Goal: Information Seeking & Learning: Find specific fact

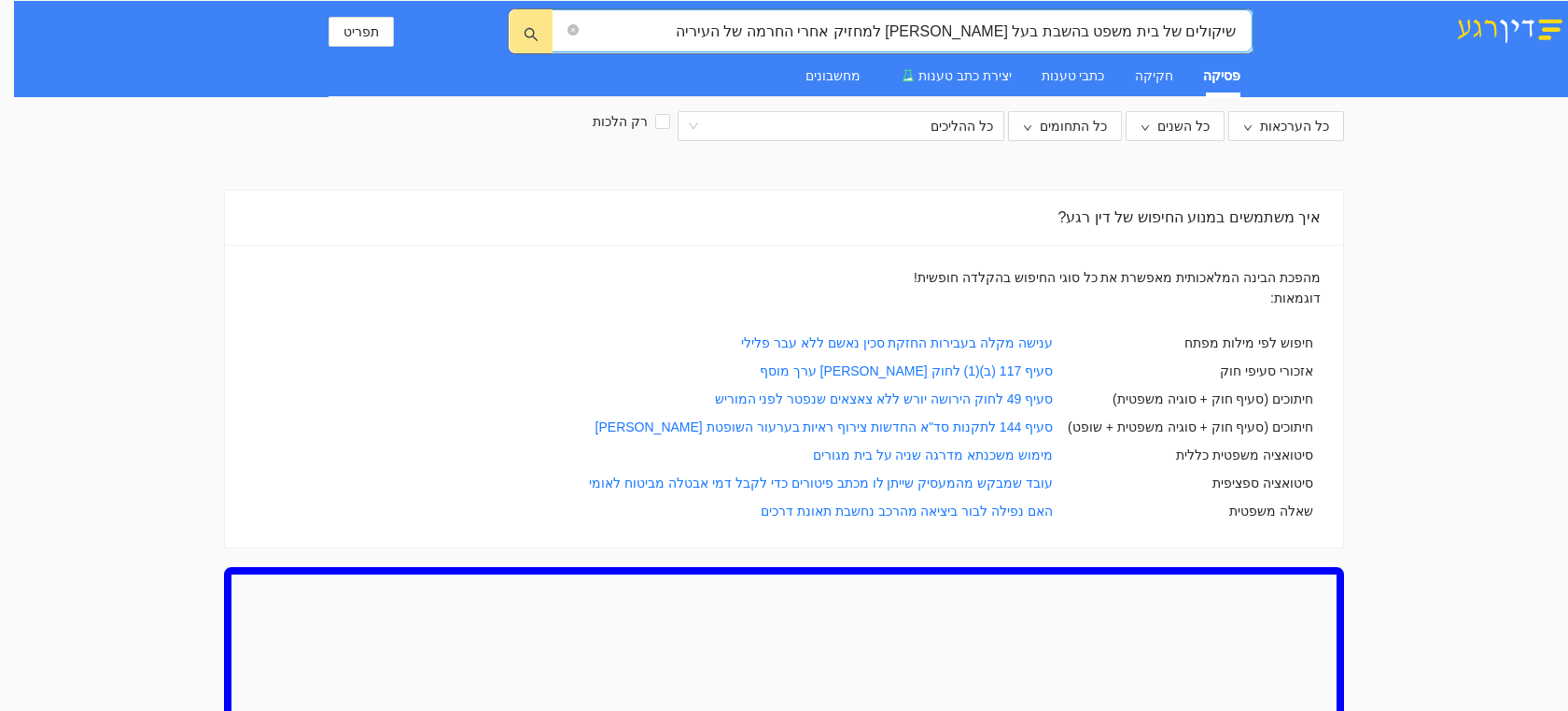
type input "שיקולים של בית משפט בהשבת בעל [PERSON_NAME] למחזיק אחרי החרמה של העיריה"
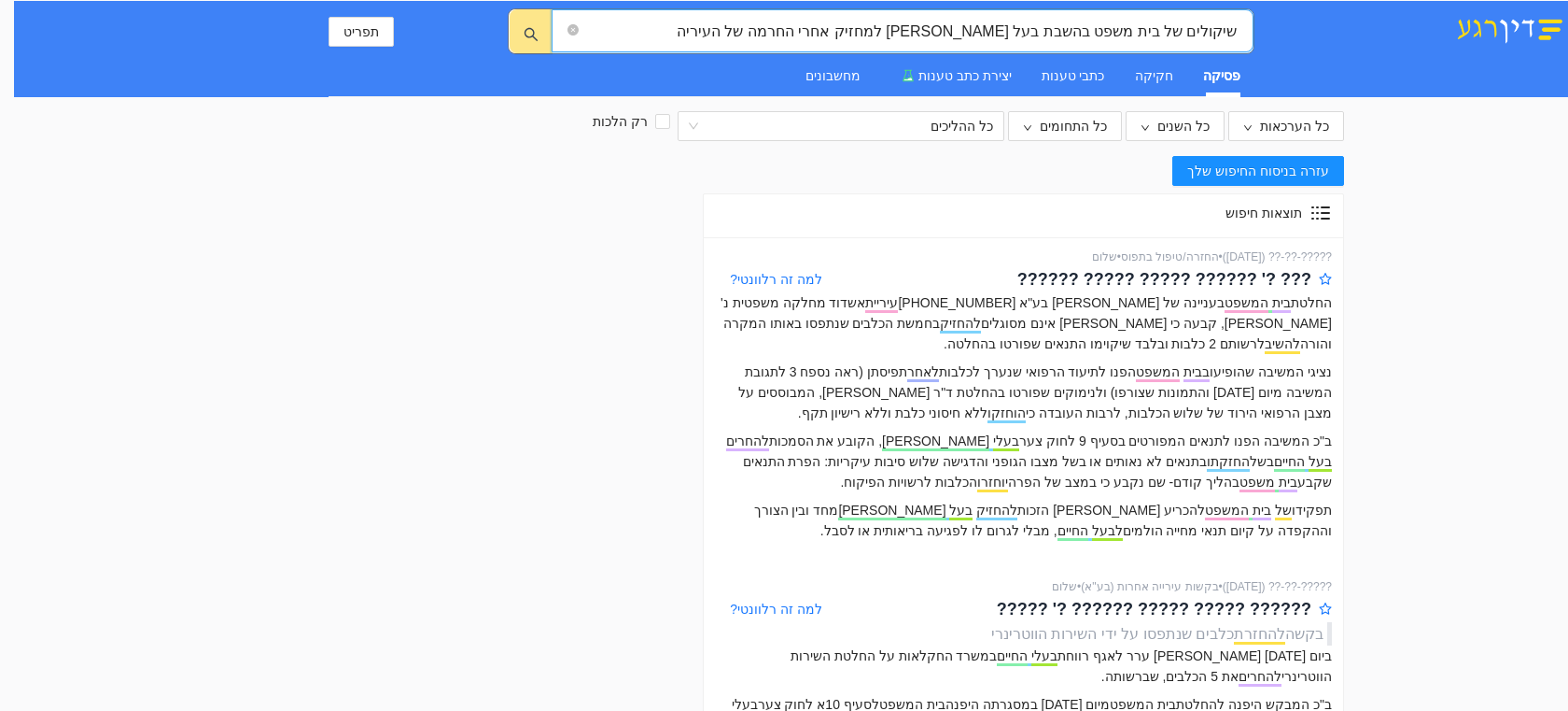
drag, startPoint x: 803, startPoint y: 37, endPoint x: 1258, endPoint y: 50, distance: 455.2
click at [1258, 50] on div "שיקולים של בית משפט בהשבת בעל [PERSON_NAME] למחזיק אחרי החרמה של העיריה שיקולים…" at bounding box center [791, 49] width 1555 height 96
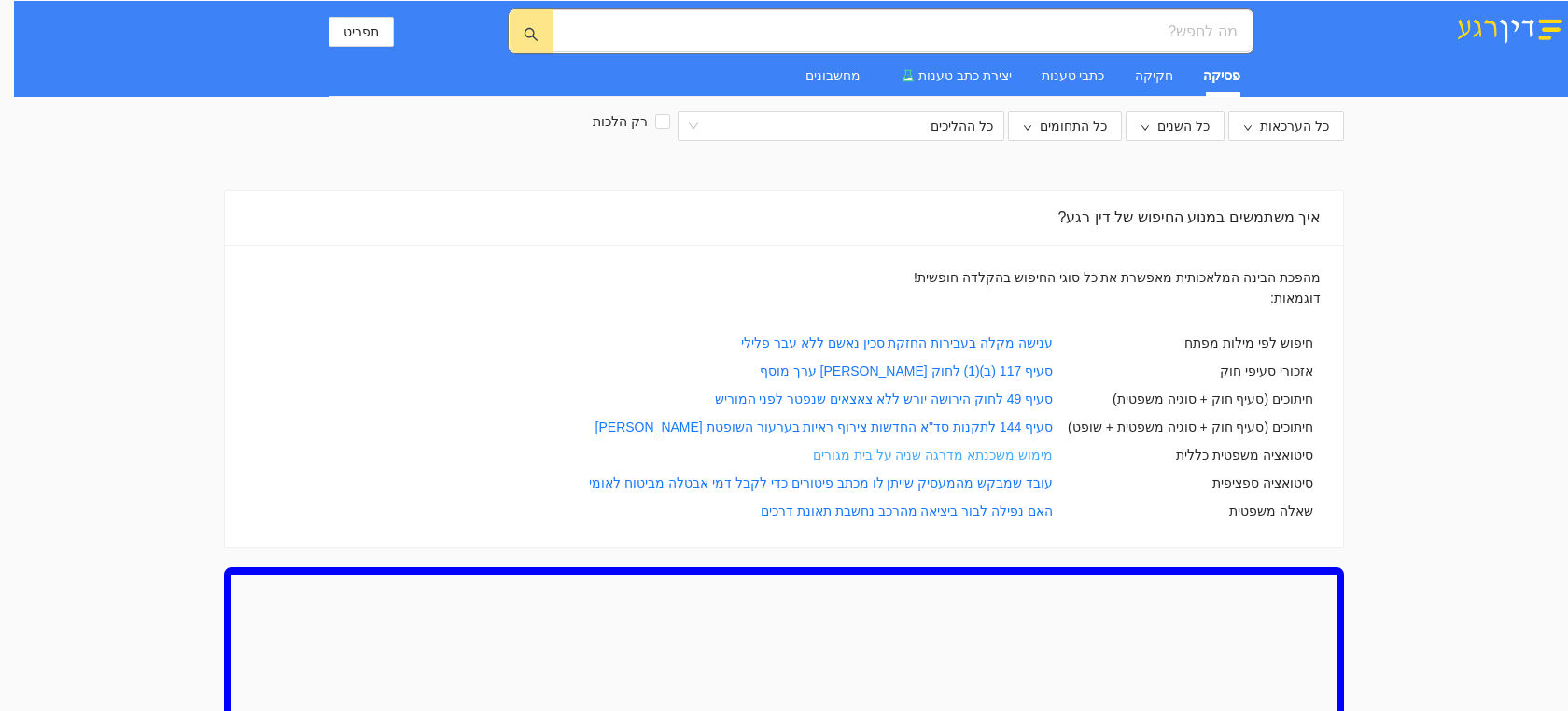
click at [1037, 454] on link "מימוש משכנתא מדרגה שניה על בית מגורים" at bounding box center [933, 455] width 239 height 15
